Goal: Information Seeking & Learning: Learn about a topic

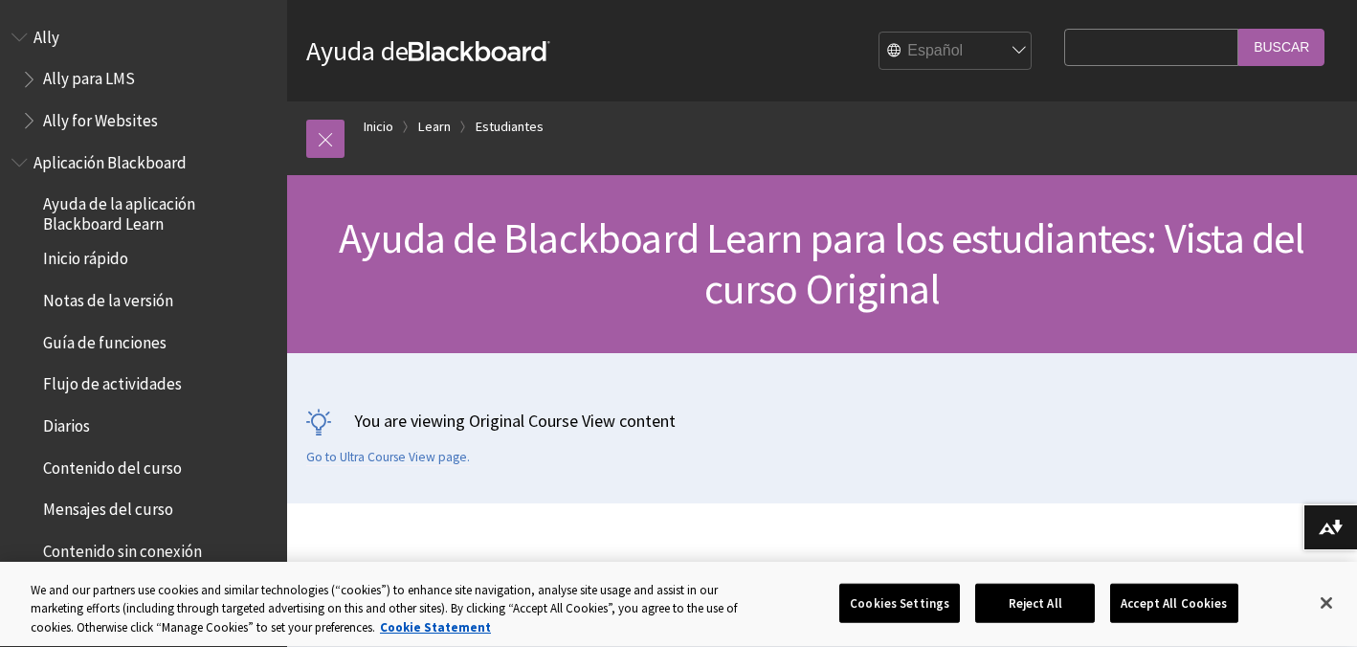
scroll to position [2048, 0]
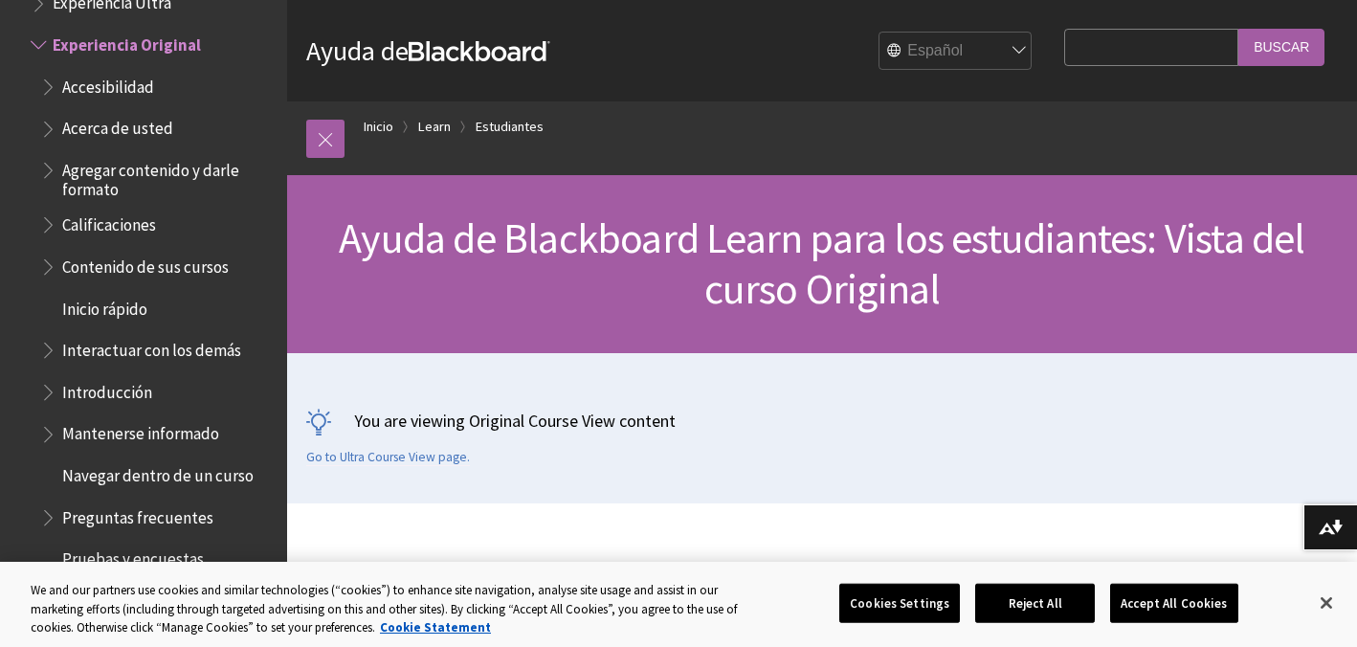
click at [1149, 55] on input "Search Query" at bounding box center [1151, 47] width 174 height 37
type input "fechas"
click at [1238, 29] on input "Buscar" at bounding box center [1281, 47] width 86 height 37
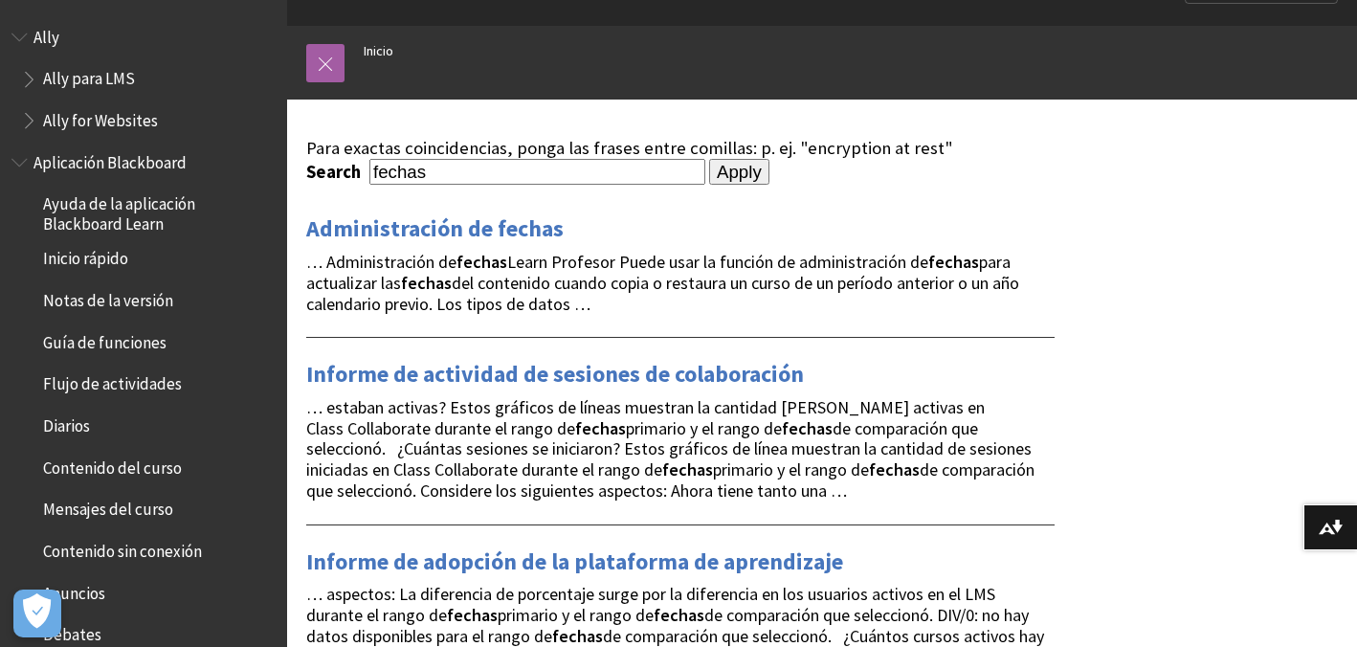
scroll to position [50, 0]
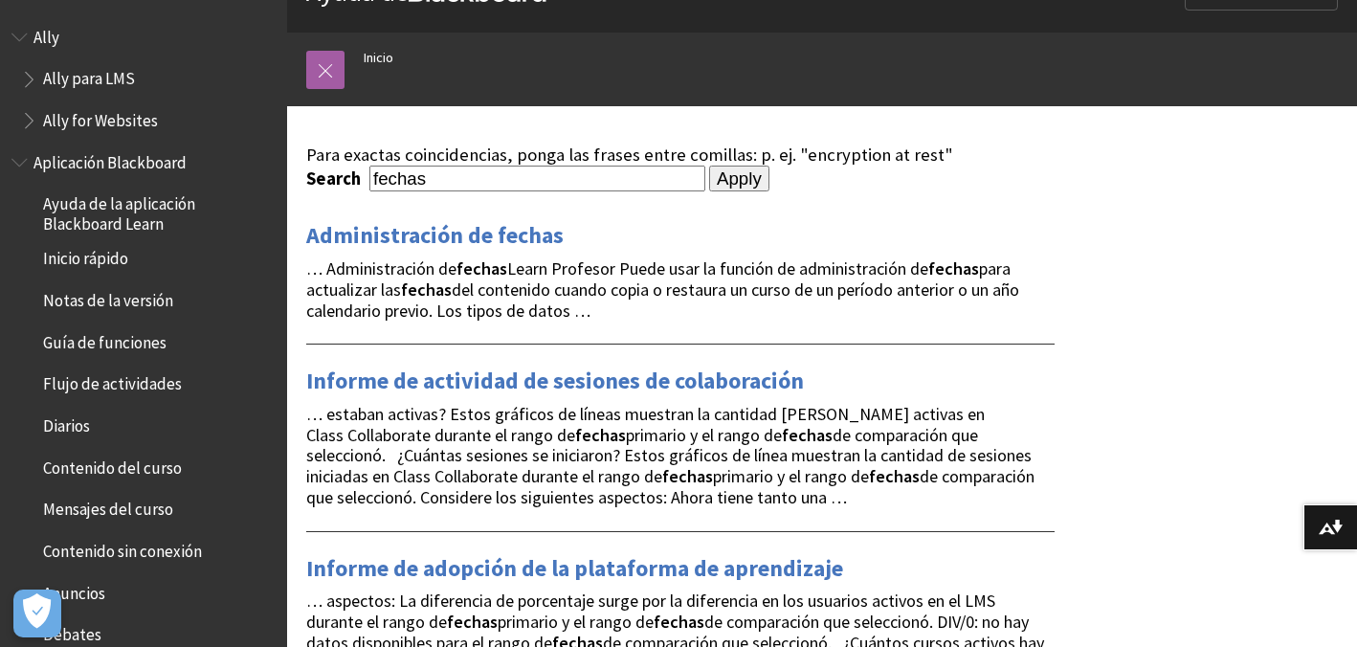
click at [505, 177] on input "fechas" at bounding box center [537, 179] width 336 height 26
type input "fechas curso"
click at [709, 166] on input "Apply" at bounding box center [739, 179] width 60 height 27
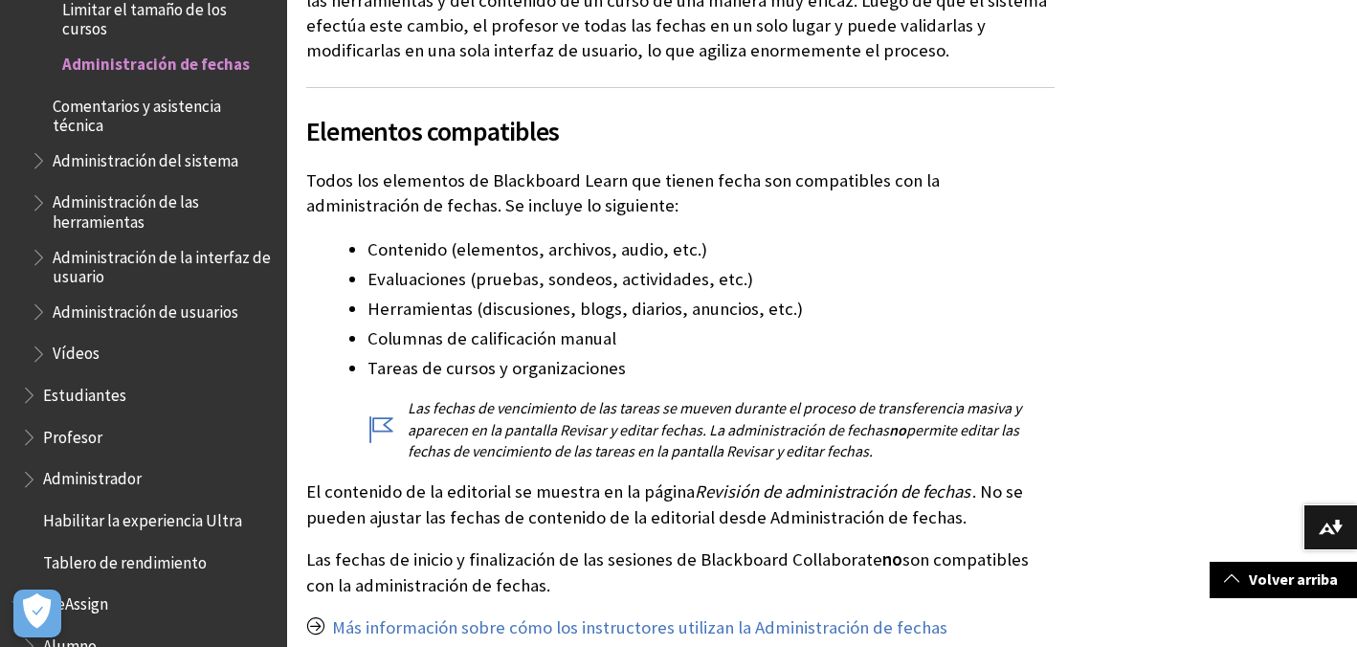
scroll to position [646, 0]
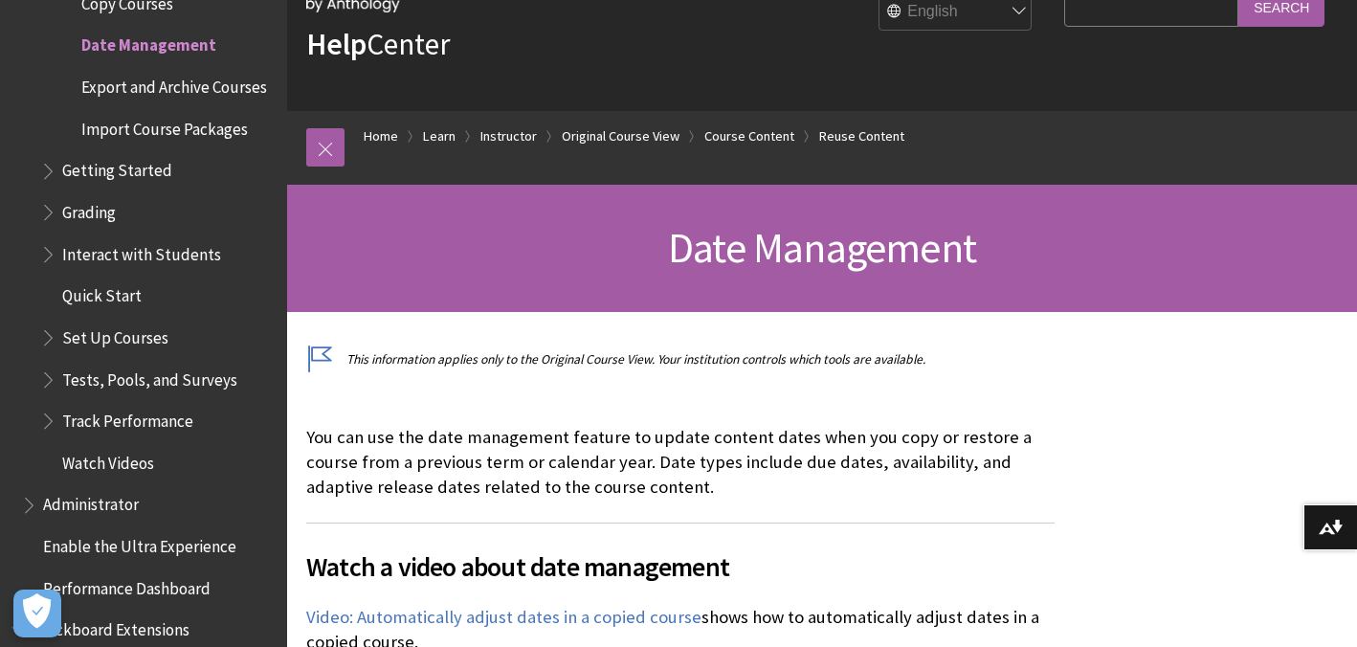
scroll to position [217, 0]
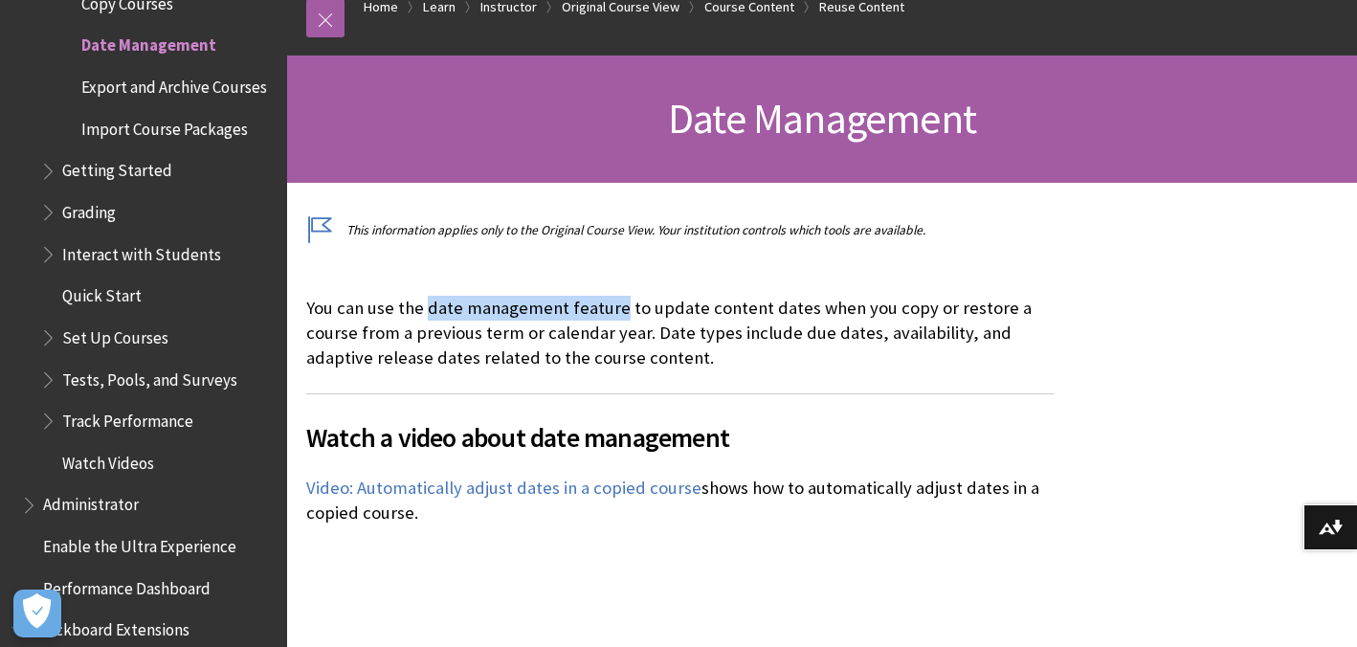
drag, startPoint x: 428, startPoint y: 307, endPoint x: 615, endPoint y: 307, distance: 187.5
click at [615, 307] on p "You can use the date management feature to update content dates when you copy o…" at bounding box center [680, 334] width 748 height 76
copy p "date management feature"
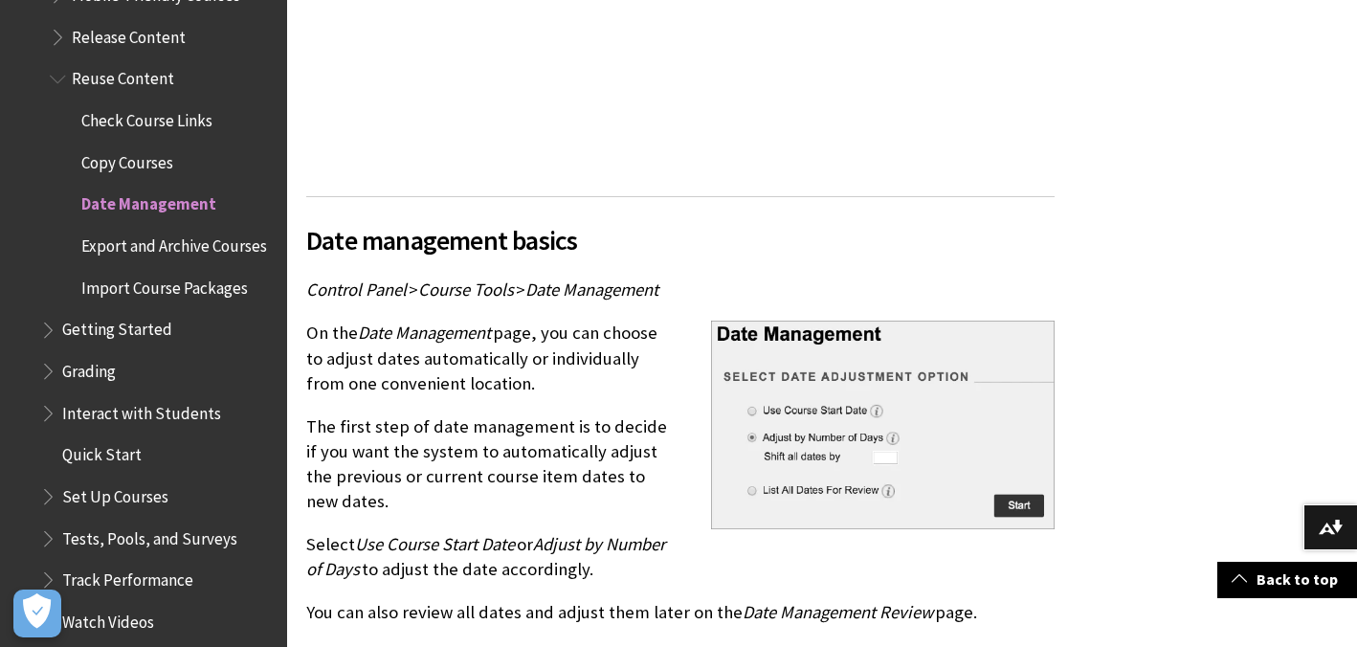
scroll to position [840, 0]
